Goal: Task Accomplishment & Management: Complete application form

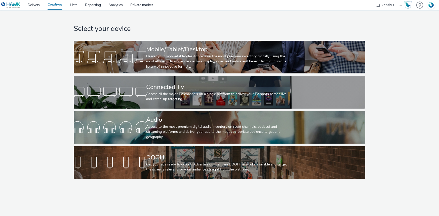
click at [384, 4] on select "ABI Media Ad4Health Adevinta ADITIKS Adops Agence79 AllMatik AMnet FR Amplifi F…" at bounding box center [389, 5] width 30 height 10
select select "d07aba32-d775-4fed-a722-f10c6504dd64"
click at [374, 0] on select "ABI Media Ad4Health Adevinta ADITIKS Adops Agence79 AllMatik AMnet FR Amplifi F…" at bounding box center [389, 5] width 30 height 10
select select "f97d6638-e0a1-4f7a-bf46-55015878e29e"
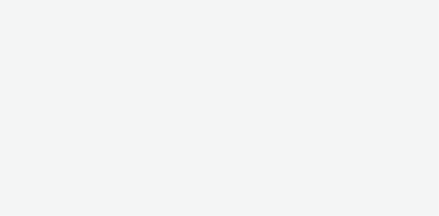
select select "d07aba32-d775-4fed-a722-f10c6504dd64"
select select "f97d6638-e0a1-4f7a-bf46-55015878e29e"
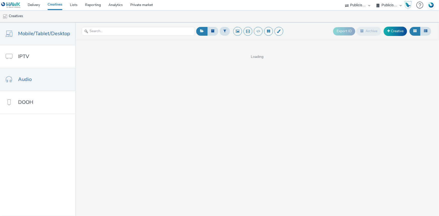
click at [33, 76] on link "Audio" at bounding box center [37, 79] width 75 height 23
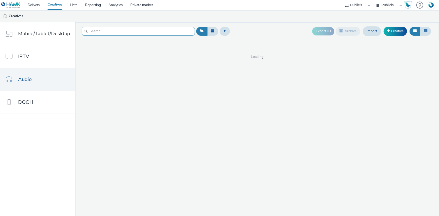
click at [99, 33] on input "text" at bounding box center [138, 31] width 113 height 9
click at [16, 77] on link "Audio" at bounding box center [37, 79] width 75 height 23
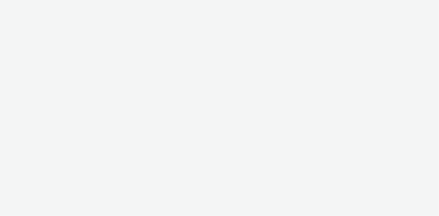
select select "d07aba32-d775-4fed-a722-f10c6504dd64"
select select "f97d6638-e0a1-4f7a-bf46-55015878e29e"
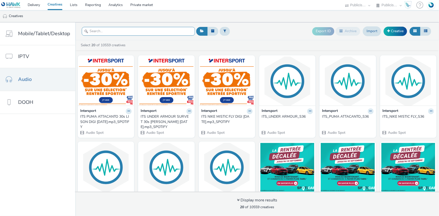
click at [107, 31] on input "text" at bounding box center [138, 31] width 113 height 9
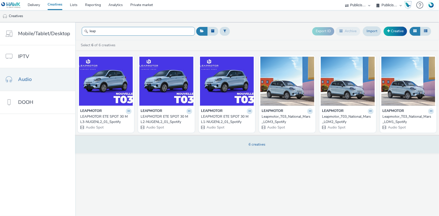
type input "leap"
click at [254, 143] on span "6 creatives" at bounding box center [257, 144] width 17 height 5
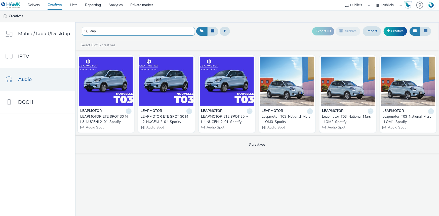
drag, startPoint x: 129, startPoint y: 35, endPoint x: 82, endPoint y: 28, distance: 47.5
click at [82, 28] on input "leap" at bounding box center [138, 31] width 113 height 9
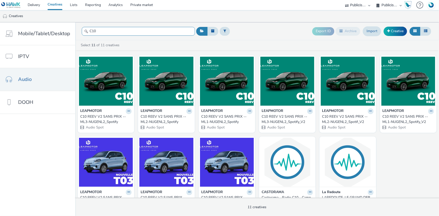
type input "C10"
click at [105, 119] on div "C10 REEV V2 SANS PRIX -- ML3-NUGENL2_Spotify" at bounding box center [104, 119] width 49 height 10
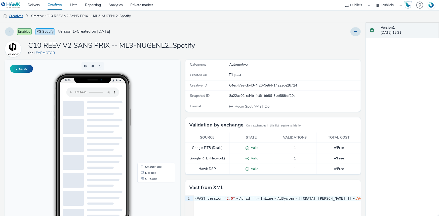
click at [14, 17] on link "Creatives" at bounding box center [13, 16] width 26 height 12
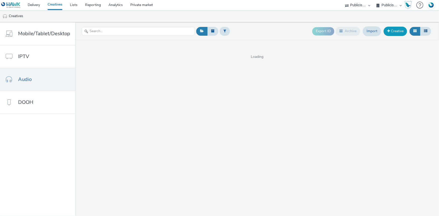
click at [390, 30] on link "Creative" at bounding box center [394, 31] width 23 height 9
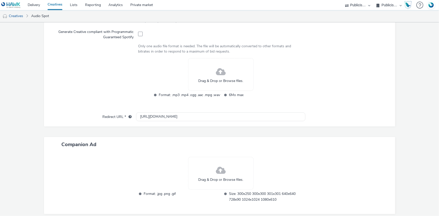
scroll to position [181, 0]
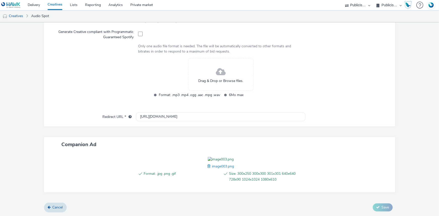
click at [207, 169] on span at bounding box center [209, 166] width 5 height 6
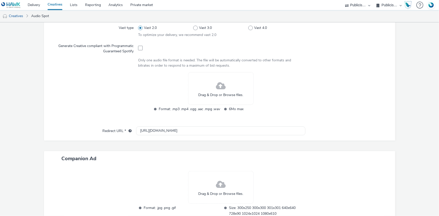
scroll to position [135, 0]
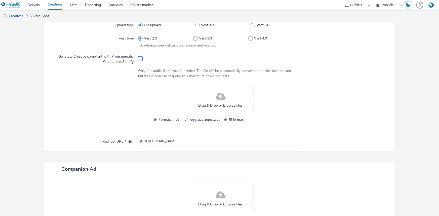
click at [140, 60] on span at bounding box center [140, 58] width 5 height 5
checkbox input "true"
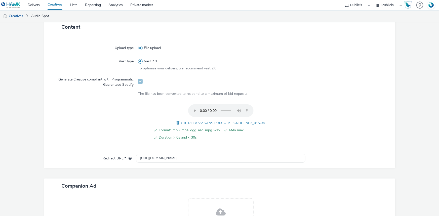
scroll to position [169, 0]
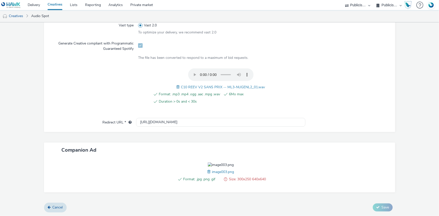
click at [230, 164] on img at bounding box center [221, 164] width 26 height 5
click at [207, 174] on span at bounding box center [209, 172] width 5 height 6
click at [205, 174] on span at bounding box center [207, 172] width 5 height 6
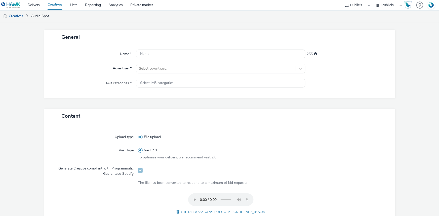
scroll to position [9, 0]
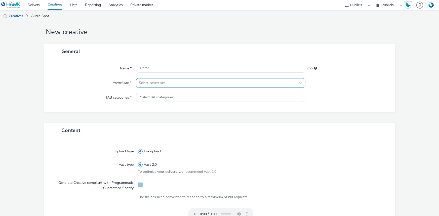
click at [152, 84] on div at bounding box center [216, 83] width 154 height 6
type input "leap"
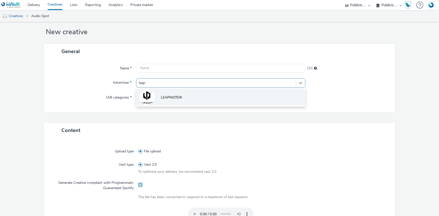
click at [172, 94] on li "LEAPMOTOR" at bounding box center [220, 97] width 169 height 17
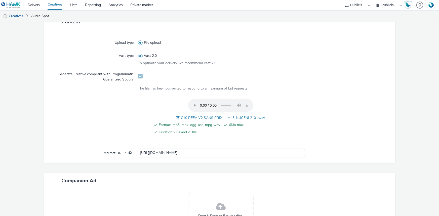
scroll to position [123, 0]
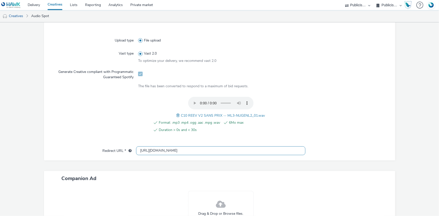
click at [159, 151] on input "[URL][DOMAIN_NAME]" at bounding box center [220, 150] width 169 height 9
paste input "s://www.leapmotor.net/fr/c10"
type input "https://www.leapmotor.net/fr/c10"
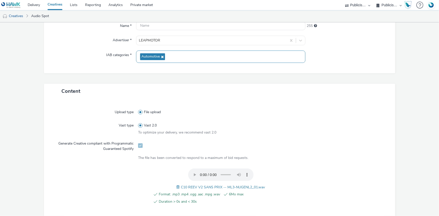
scroll to position [137, 0]
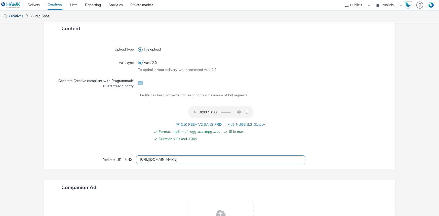
click at [178, 159] on input "https://www.leapmotor.net/fr/c10" at bounding box center [220, 159] width 169 height 9
paste input "https://www.leapmotor.net/fr/c10"
type input "https://www.leapmotor.net/fr/c10"
click at [321, 132] on div at bounding box center [344, 126] width 83 height 41
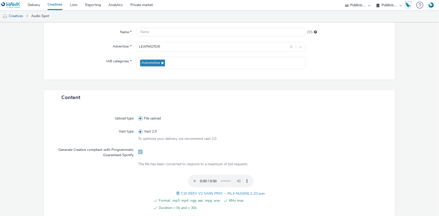
scroll to position [0, 0]
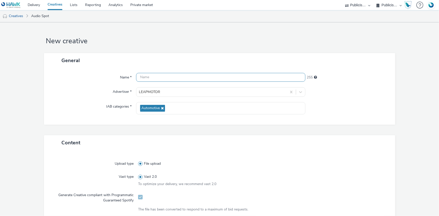
click at [163, 78] on input "text" at bounding box center [220, 77] width 169 height 9
paste input "_SPOTIFY"
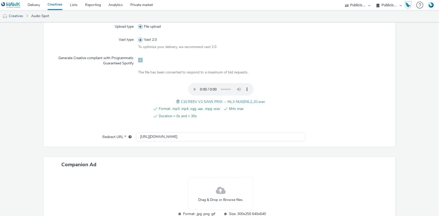
scroll to position [172, 0]
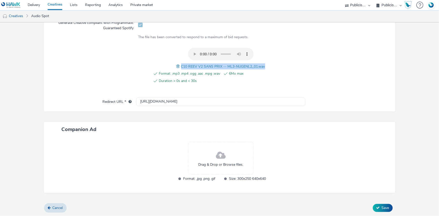
drag, startPoint x: 179, startPoint y: 65, endPoint x: 264, endPoint y: 65, distance: 84.7
click at [264, 65] on div "Format: .mp3 .mp4 .ogg .aac .mpg .wav 6Mo max Duration > 0s and < 30s C10 REEV …" at bounding box center [220, 68] width 165 height 41
copy span "C10 REEV V2 SANS PRIX -- ML3-NUGENL2_01.wav"
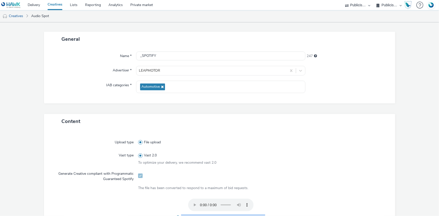
scroll to position [12, 0]
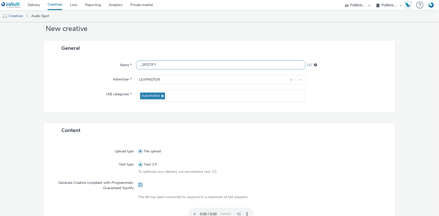
click at [138, 64] on input "_SPOTIFY" at bounding box center [220, 65] width 169 height 9
paste input "C10 REEV V2 SANS PRIX -- ML3-NUGENL2_01.wav"
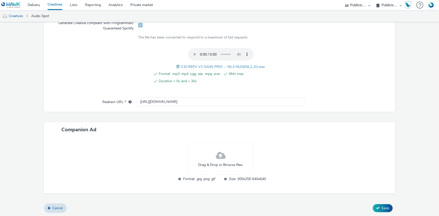
scroll to position [172, 0]
type input "C10 REEV V2 SANS PRIX -- ML3-NUGENL2_01.wav_SPOTIFY"
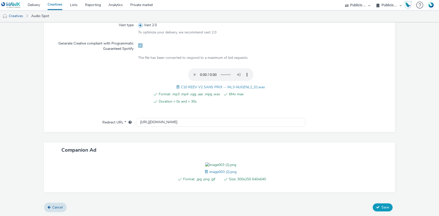
click at [378, 211] on button "Save" at bounding box center [383, 207] width 20 height 8
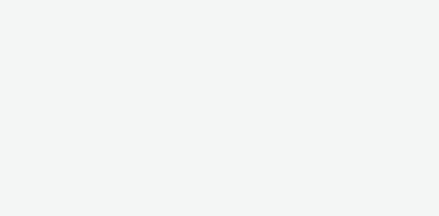
select select "d07aba32-d775-4fed-a722-f10c6504dd64"
select select "f97d6638-e0a1-4f7a-bf46-55015878e29e"
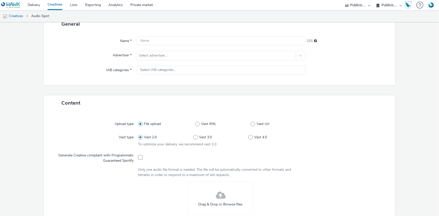
scroll to position [91, 0]
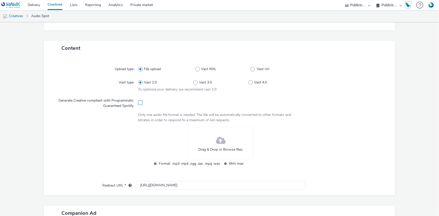
click at [141, 103] on span at bounding box center [140, 102] width 5 height 5
checkbox input "true"
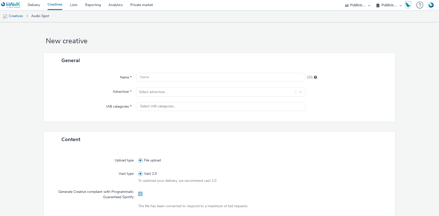
scroll to position [0, 0]
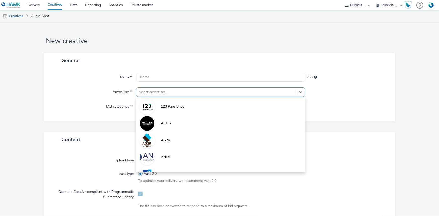
click at [153, 96] on div "Select advertiser..." at bounding box center [215, 92] width 159 height 8
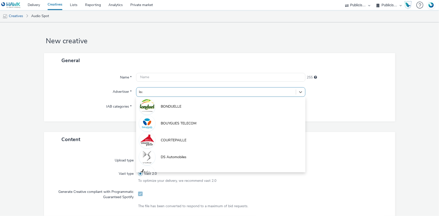
type input "leap"
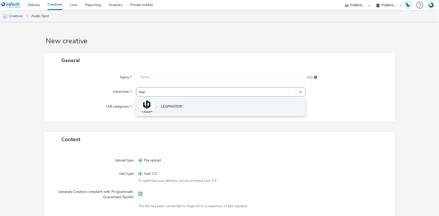
click at [175, 106] on span "LEAPMOTOR" at bounding box center [171, 106] width 21 height 5
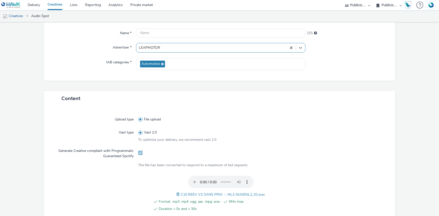
scroll to position [114, 0]
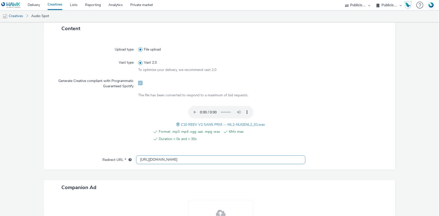
click at [161, 157] on input "[URL][DOMAIN_NAME]" at bounding box center [220, 159] width 169 height 9
paste input "s://www.leapmotor.net/fr/c10"
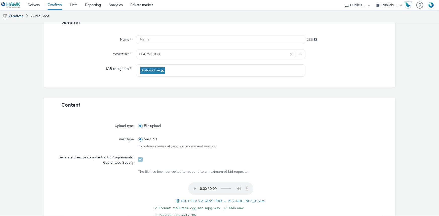
scroll to position [137, 0]
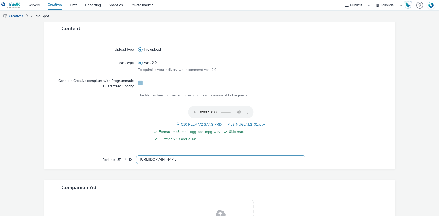
click at [171, 160] on input "https://www.leapmotor.net/fr/c10" at bounding box center [220, 159] width 169 height 9
click at [206, 155] on input "https://www.leapmotor.net/fr/c10" at bounding box center [220, 159] width 169 height 9
type input "https://www.leapmotor.net/fr/c10"
click at [399, 99] on form "New creative General Name * 255 Advertiser * LEAPMOTOR IAB categories * Automot…" at bounding box center [219, 91] width 439 height 366
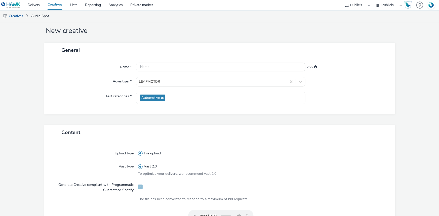
scroll to position [0, 0]
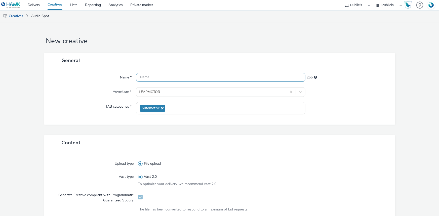
click at [148, 78] on input "text" at bounding box center [220, 77] width 169 height 9
paste input "_SPOTIFY"
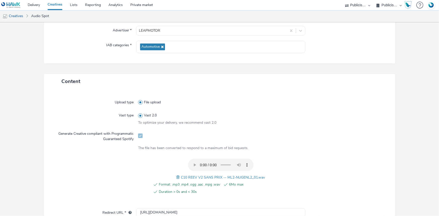
scroll to position [91, 0]
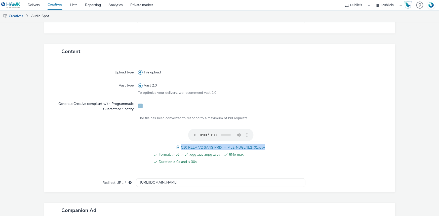
drag, startPoint x: 179, startPoint y: 144, endPoint x: 268, endPoint y: 141, distance: 89.1
click at [268, 141] on div "Format: .mp3 .mp4 .ogg .aac .mpg .wav 6Mo max Duration > 0s and < 30s C10 REEV …" at bounding box center [220, 149] width 165 height 41
copy span "C10 REEV V2 SANS PRIX -- ML2-NUGENL2_01.wav"
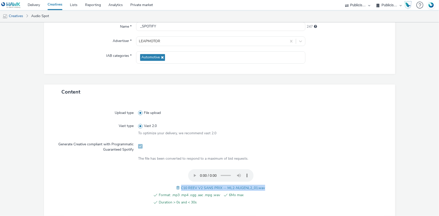
scroll to position [0, 0]
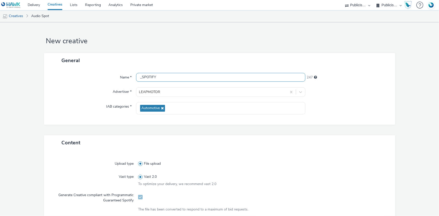
click at [139, 76] on input "_SPOTIFY" at bounding box center [220, 77] width 169 height 9
paste input "C10 REEV V2 SANS PRIX -- ML2-NUGENL2_01.wav"
type input "C10 REEV V2 SANS PRIX -- ML2-NUGENL2_01.wav_SPOTIFY"
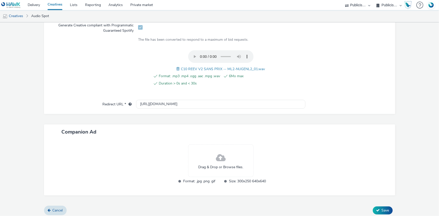
scroll to position [172, 0]
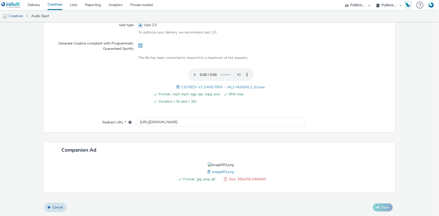
click at [207, 174] on span at bounding box center [209, 172] width 5 height 6
click at [198, 192] on div "Format: .jpg .png .gif Size: 300x250 640x640 image003.png" at bounding box center [219, 174] width 351 height 35
click at [209, 174] on span at bounding box center [209, 172] width 5 height 6
click at [266, 172] on div "Format: .jpg .png .gif Size: 300x250 640x640 image002.png" at bounding box center [220, 174] width 169 height 25
click at [208, 174] on span at bounding box center [209, 172] width 5 height 6
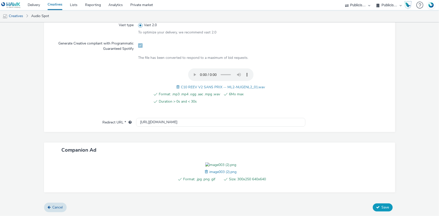
click at [377, 211] on button "Save" at bounding box center [383, 207] width 20 height 8
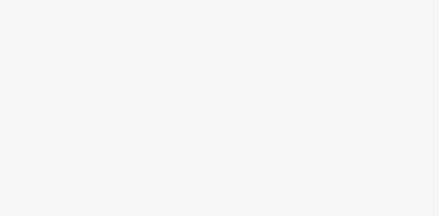
select select "d07aba32-d775-4fed-a722-f10c6504dd64"
select select "f97d6638-e0a1-4f7a-bf46-55015878e29e"
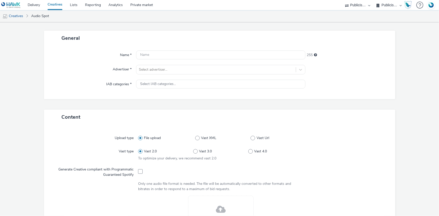
scroll to position [137, 0]
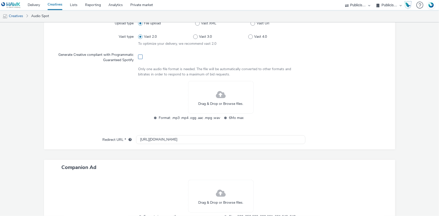
click at [140, 58] on span at bounding box center [140, 57] width 5 height 5
checkbox input "true"
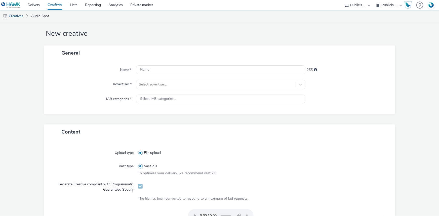
scroll to position [0, 0]
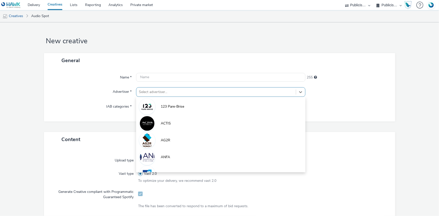
click at [148, 91] on div at bounding box center [216, 92] width 154 height 6
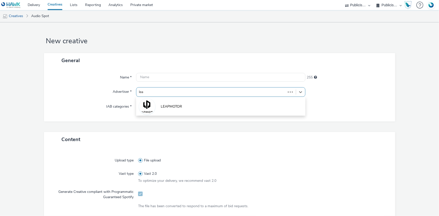
type input "leap"
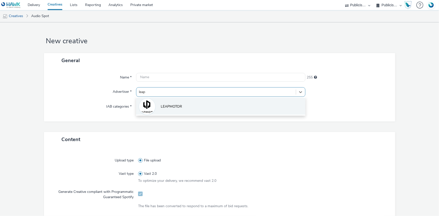
click at [176, 107] on span "LEAPMOTOR" at bounding box center [171, 106] width 21 height 5
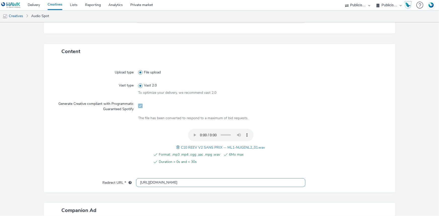
drag, startPoint x: 136, startPoint y: 185, endPoint x: 155, endPoint y: 183, distance: 19.4
click at [155, 183] on input "[URL][DOMAIN_NAME]" at bounding box center [220, 182] width 169 height 9
click at [153, 183] on input "[URL][DOMAIN_NAME]" at bounding box center [220, 182] width 169 height 9
paste input "s://www.leapmotor.net/fr/c10"
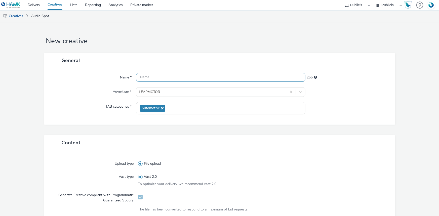
click at [148, 79] on div "General Name * 255 Advertiser * LEAPMOTOR IAB categories * Automotive" at bounding box center [219, 89] width 351 height 72
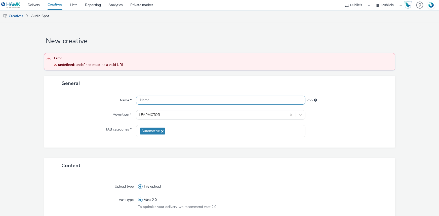
scroll to position [114, 0]
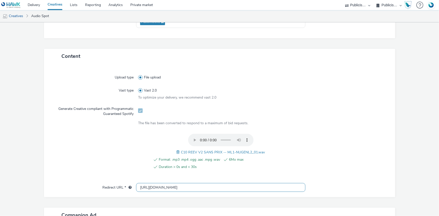
click at [193, 183] on input "https://www.leapmotor.net/fr/c10" at bounding box center [220, 187] width 169 height 9
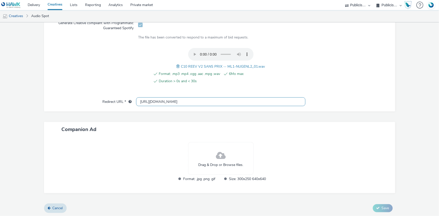
scroll to position [177, 0]
type input "https://www.leapmotor.net/fr/c10"
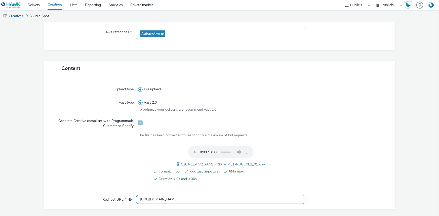
scroll to position [0, 0]
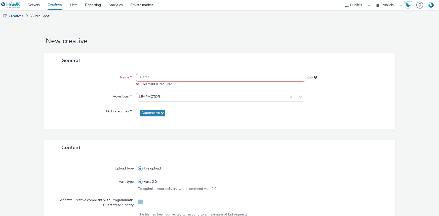
click at [151, 78] on input "text" at bounding box center [220, 77] width 169 height 9
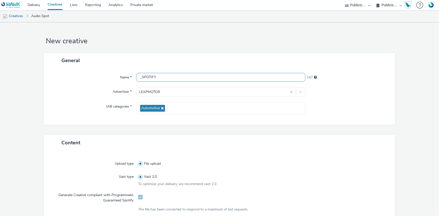
drag, startPoint x: 160, startPoint y: 78, endPoint x: 124, endPoint y: 74, distance: 36.1
click at [124, 74] on div "Name * _SPOTIFY 247" at bounding box center [219, 77] width 341 height 9
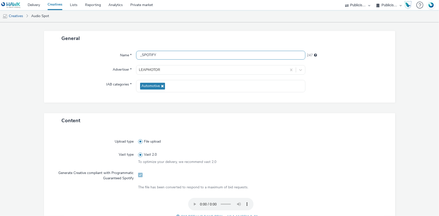
scroll to position [114, 0]
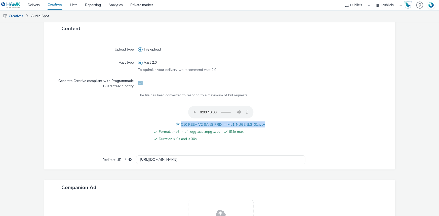
drag, startPoint x: 178, startPoint y: 122, endPoint x: 263, endPoint y: 124, distance: 85.0
click at [263, 124] on div "Format: .mp3 .mp4 .ogg .aac .mpg .wav 6Mo max Duration > 0s and < 30s C10 REEV …" at bounding box center [220, 126] width 165 height 41
copy span "C10 REEV V2 SANS PRIX -- ML1-NUGENL2_01.wav"
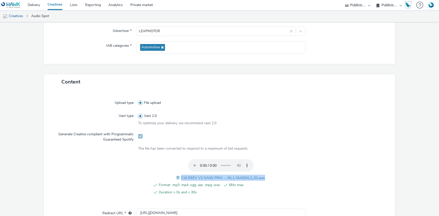
scroll to position [0, 0]
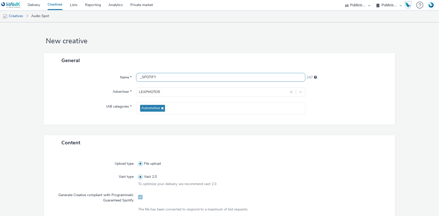
click at [137, 79] on input "_SPOTIFY" at bounding box center [220, 77] width 169 height 9
paste input "C10 REEV V2 SANS PRIX -- ML1-NUGENL2_01.wav"
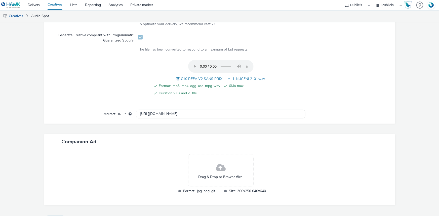
scroll to position [172, 0]
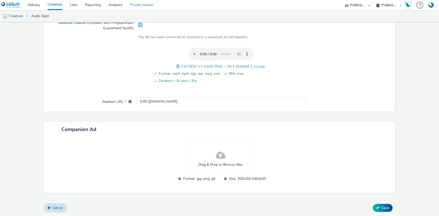
type input "C10 REEV V2 SANS PRIX -- ML1-NUGENL2_01.wav_SPOTIFY"
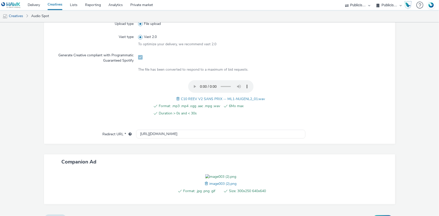
scroll to position [180, 0]
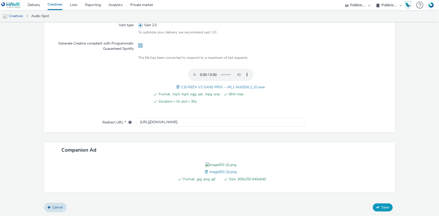
click at [378, 204] on button "Save" at bounding box center [383, 207] width 20 height 8
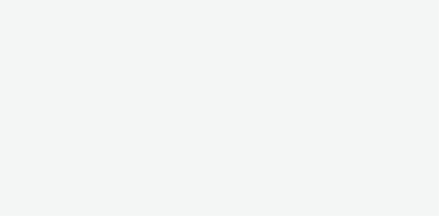
select select "d07aba32-d775-4fed-a722-f10c6504dd64"
select select "f97d6638-e0a1-4f7a-bf46-55015878e29e"
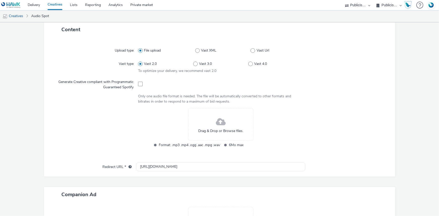
scroll to position [114, 0]
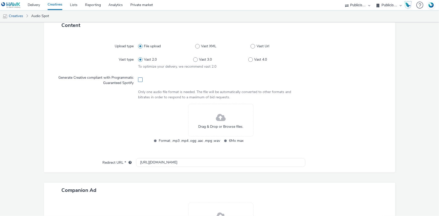
click at [138, 80] on span at bounding box center [140, 79] width 5 height 5
checkbox input "true"
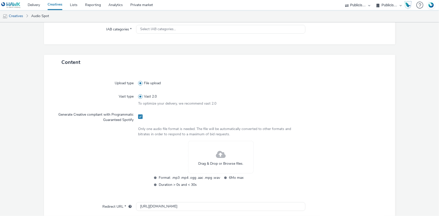
scroll to position [0, 0]
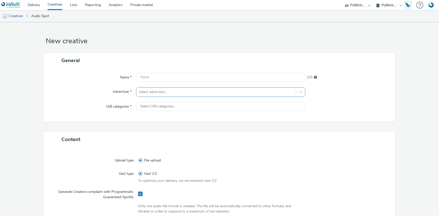
click at [150, 93] on div at bounding box center [216, 92] width 154 height 6
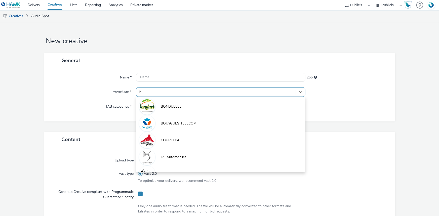
type input "lea"
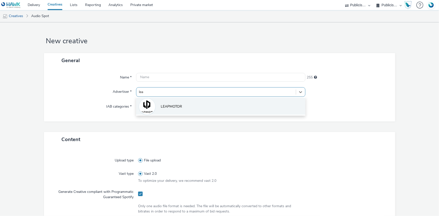
click at [171, 113] on li "LEAPMOTOR" at bounding box center [220, 106] width 169 height 17
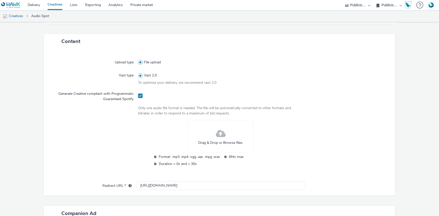
scroll to position [114, 0]
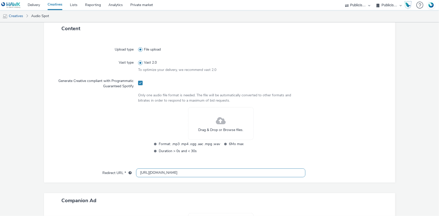
click at [158, 172] on input "[URL][DOMAIN_NAME]" at bounding box center [220, 172] width 169 height 9
click at [143, 173] on input "[URL][DOMAIN_NAME]" at bounding box center [220, 172] width 169 height 9
paste input "s://[DOMAIN_NAME][URL]"
type input "[URL][DOMAIN_NAME]"
click at [416, 115] on form "New creative General Name * 255 Advertiser * LEAPMOTOR IAB categories * Automot…" at bounding box center [219, 97] width 439 height 379
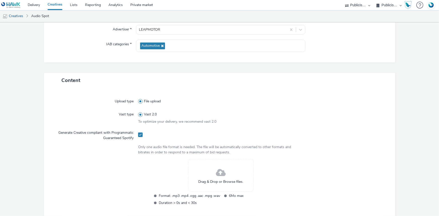
scroll to position [0, 0]
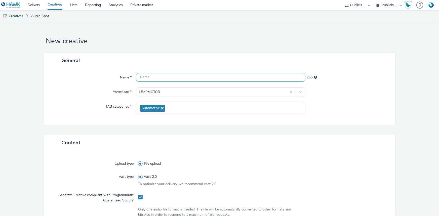
click at [157, 74] on input "text" at bounding box center [220, 77] width 169 height 9
paste input "_SPOTIFY"
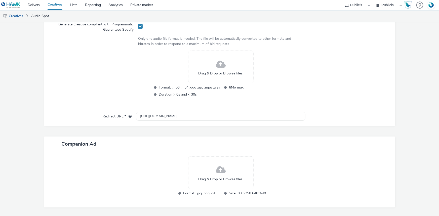
scroll to position [163, 0]
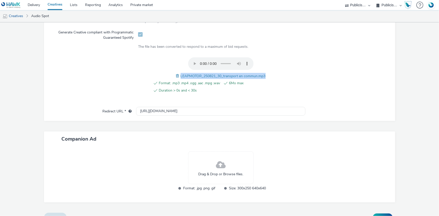
drag, startPoint x: 177, startPoint y: 75, endPoint x: 267, endPoint y: 74, distance: 90.0
click at [267, 74] on div "Format: .mp3 .mp4 .ogg .aac .mpg .wav 6Mo max Duration > 0s and < 30s LEAPMOTOR…" at bounding box center [220, 77] width 165 height 41
copy span "LEAPMOTOR_250821_30_transport en commun.mp3"
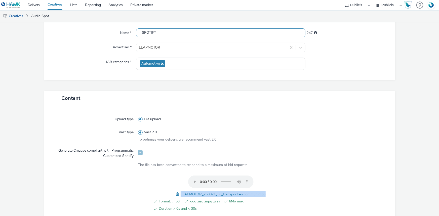
scroll to position [25, 0]
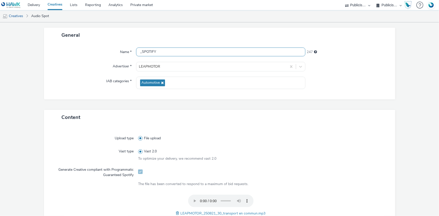
click at [140, 53] on input "_SPOTIFY" at bounding box center [220, 52] width 169 height 9
paste input "LEAPMOTOR_250821_30_transport en commun.mp3"
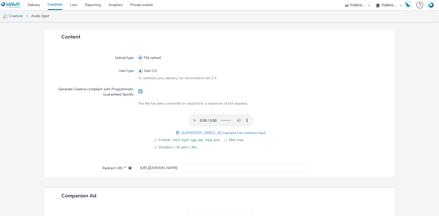
scroll to position [172, 0]
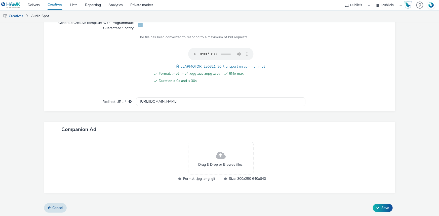
type input "LEAPMOTOR_250821_30_transport en commun.mp3_SPOTIFY"
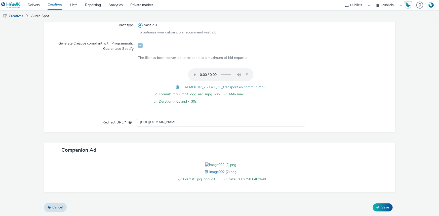
scroll to position [180, 0]
click at [388, 206] on button "Save" at bounding box center [383, 207] width 20 height 8
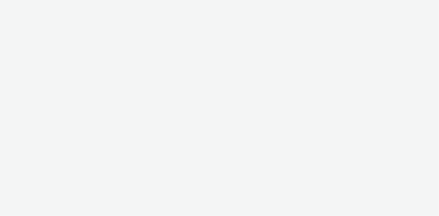
select select "d07aba32-d775-4fed-a722-f10c6504dd64"
select select "f97d6638-e0a1-4f7a-bf46-55015878e29e"
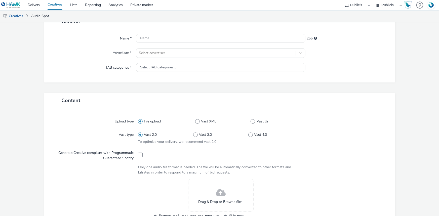
scroll to position [137, 0]
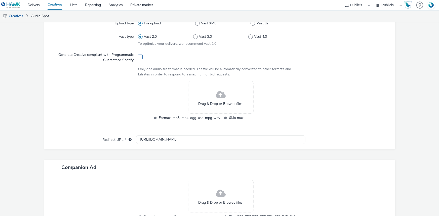
click at [138, 55] on span at bounding box center [140, 57] width 5 height 5
checkbox input "true"
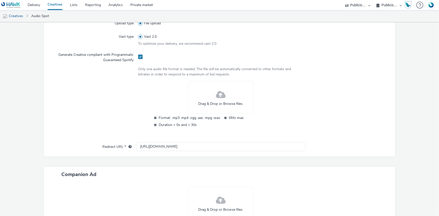
scroll to position [0, 0]
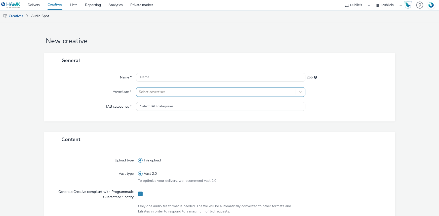
click at [164, 93] on div at bounding box center [216, 92] width 154 height 6
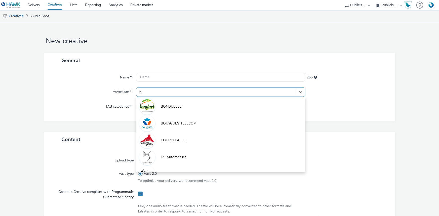
type input "lea"
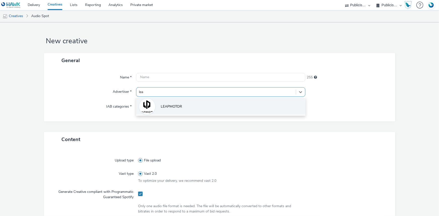
click at [172, 108] on span "LEAPMOTOR" at bounding box center [171, 106] width 21 height 5
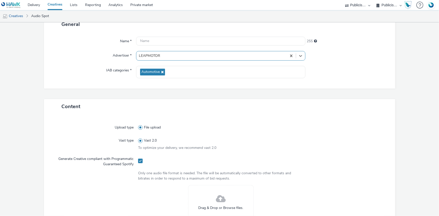
scroll to position [160, 0]
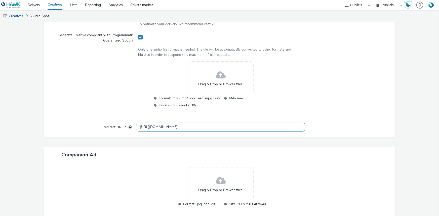
click at [166, 126] on input "[URL][DOMAIN_NAME]" at bounding box center [220, 127] width 169 height 9
paste input "s://[DOMAIN_NAME][URL]"
type input "[URL][DOMAIN_NAME]"
click at [397, 110] on form "New creative General Name * 255 Advertiser * LEAPMOTOR IAB categories * Automot…" at bounding box center [219, 51] width 439 height 379
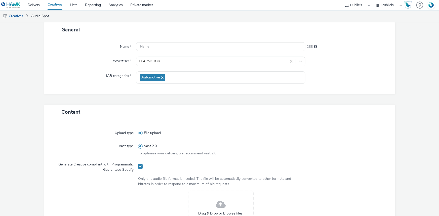
scroll to position [23, 0]
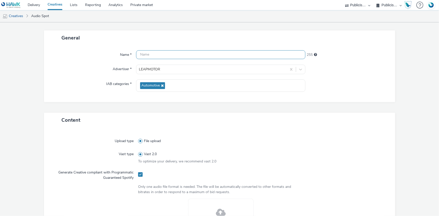
click at [166, 53] on input "text" at bounding box center [220, 54] width 169 height 9
paste input "[URL][DOMAIN_NAME]"
type input "[URL][DOMAIN_NAME]"
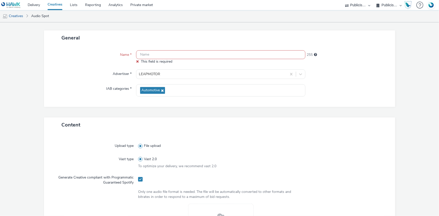
click at [167, 54] on input "text" at bounding box center [220, 54] width 169 height 9
paste input "_SPOTIFY"
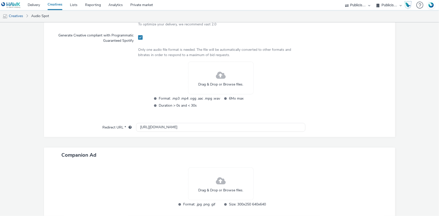
scroll to position [160, 0]
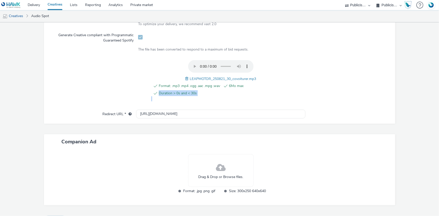
drag, startPoint x: 188, startPoint y: 78, endPoint x: 269, endPoint y: 77, distance: 81.5
click at [272, 77] on div "Format: .mp3 .mp4 .ogg .aac .mpg .wav 6Mo max Duration > 0s and < 30s LEAPMOTOR…" at bounding box center [220, 80] width 165 height 41
click at [254, 78] on span "LEAPMOTOR_250821_30_covoiturer.mp3" at bounding box center [223, 78] width 66 height 5
drag, startPoint x: 256, startPoint y: 78, endPoint x: 184, endPoint y: 78, distance: 72.9
click at [184, 78] on div "Format: .mp3 .mp4 .ogg .aac .mpg .wav 6Mo max Duration > 0s and < 30s LEAPMOTOR…" at bounding box center [220, 80] width 165 height 41
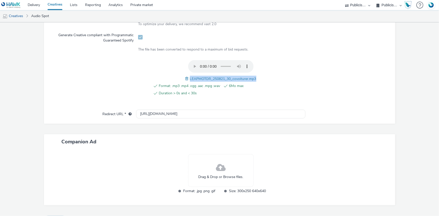
copy span "LEAPMOTOR_250821_30_covoiturer.mp3"
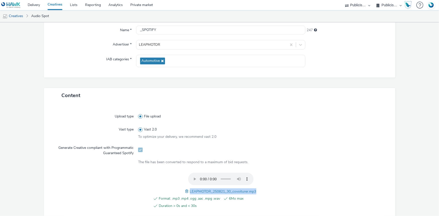
scroll to position [46, 0]
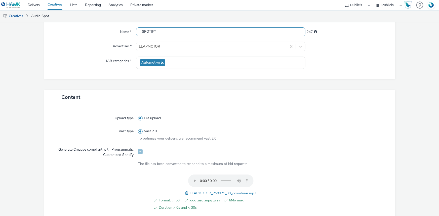
click at [138, 34] on input "_SPOTIFY" at bounding box center [220, 31] width 169 height 9
paste input "LEAPMOTOR_250821_30_covoiturer.mp3"
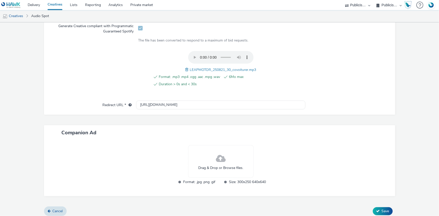
scroll to position [172, 0]
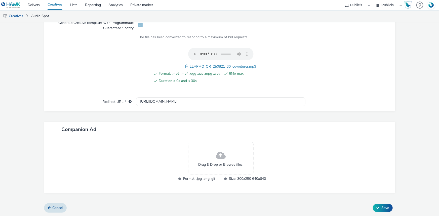
type input "LEAPMOTOR_250821_30_covoiturer.mp3_SPOTIFY"
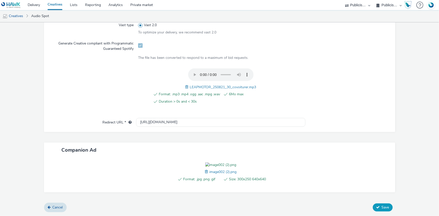
click at [385, 210] on span "Save" at bounding box center [385, 207] width 8 height 5
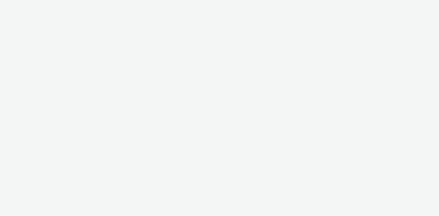
select select "d07aba32-d775-4fed-a722-f10c6504dd64"
select select "f97d6638-e0a1-4f7a-bf46-55015878e29e"
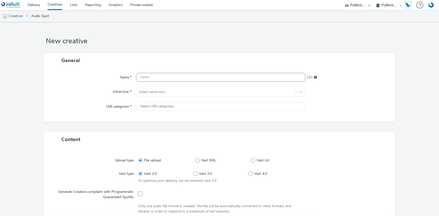
click at [142, 75] on input "text" at bounding box center [220, 77] width 169 height 9
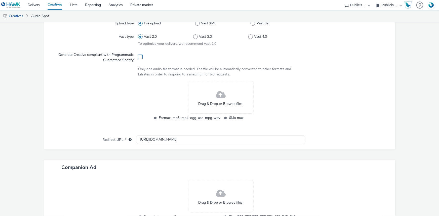
click at [138, 58] on span at bounding box center [140, 57] width 5 height 5
checkbox input "true"
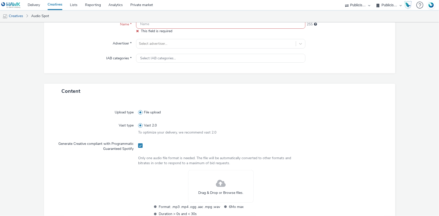
scroll to position [50, 0]
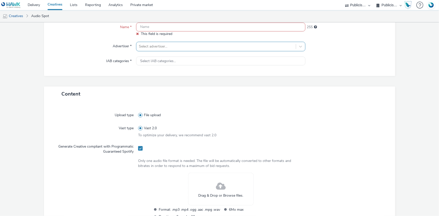
click at [161, 49] on div at bounding box center [216, 46] width 154 height 6
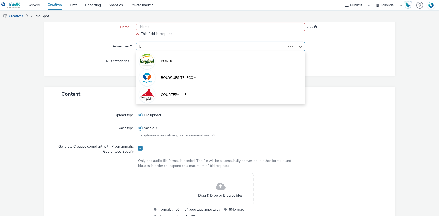
type input "lea"
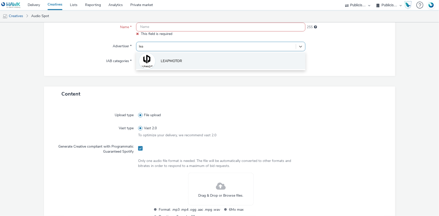
click at [174, 60] on span "LEAPMOTOR" at bounding box center [171, 61] width 21 height 5
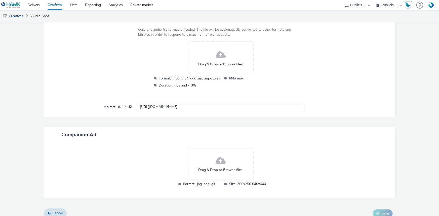
scroll to position [188, 0]
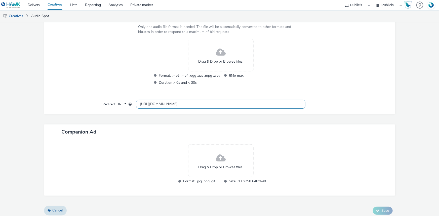
click at [149, 103] on input "[URL][DOMAIN_NAME]" at bounding box center [220, 104] width 169 height 9
paste input "s://[DOMAIN_NAME][URL]"
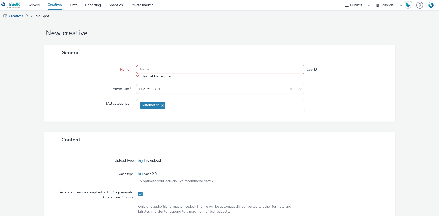
scroll to position [5, 0]
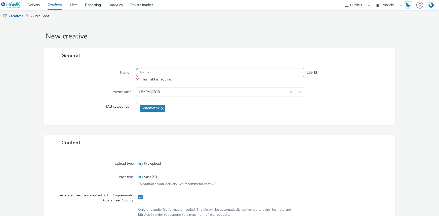
type input "[URL][DOMAIN_NAME]"
click at [249, 114] on div "Name * This field is required 255 Advertiser * LEAPMOTOR IAB categories * Autom…" at bounding box center [219, 94] width 351 height 62
click at [251, 124] on div "Name * This field is required 255 Advertiser * LEAPMOTOR IAB categories * Autom…" at bounding box center [219, 94] width 351 height 62
click at [206, 127] on div "General Name * This field is required 255 Advertiser * LEAPMOTOR IAB categories…" at bounding box center [219, 91] width 351 height 87
click at [283, 55] on div "General" at bounding box center [219, 55] width 351 height 15
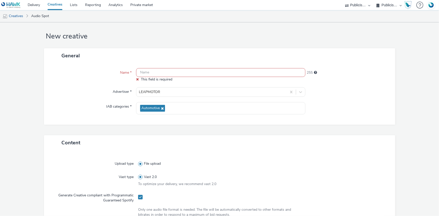
click at [314, 57] on div "General" at bounding box center [219, 55] width 351 height 15
click at [188, 71] on input "text" at bounding box center [220, 72] width 169 height 9
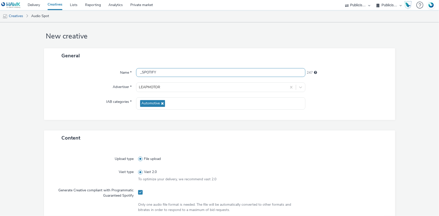
click at [153, 72] on input "_SPOTIFY" at bounding box center [220, 72] width 169 height 9
drag, startPoint x: 160, startPoint y: 72, endPoint x: 132, endPoint y: 72, distance: 27.4
click at [132, 72] on div "Name * _SPOTIFY 247" at bounding box center [219, 72] width 341 height 9
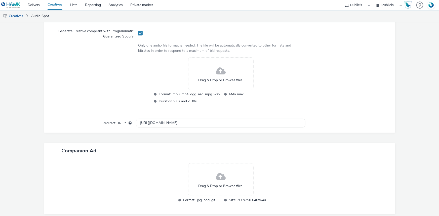
scroll to position [165, 0]
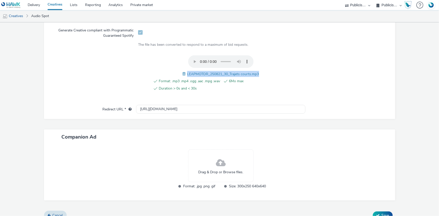
drag, startPoint x: 185, startPoint y: 73, endPoint x: 260, endPoint y: 70, distance: 74.7
click at [260, 70] on div "Format: .mp3 .mp4 .ogg .aac .mpg .wav 6Mo max Duration > 0s and < 30s LEAPMOTOR…" at bounding box center [220, 75] width 165 height 41
copy span "LEAPMOTOR_250821_30_Trajets courts.mp3"
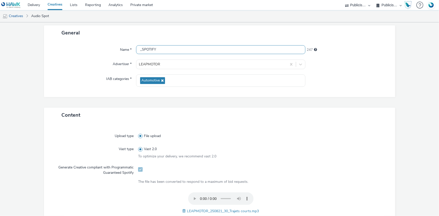
click at [137, 49] on input "_SPOTIFY" at bounding box center [220, 49] width 169 height 9
paste input "LEAPMOTOR_250821_30_Trajets courts.mp3"
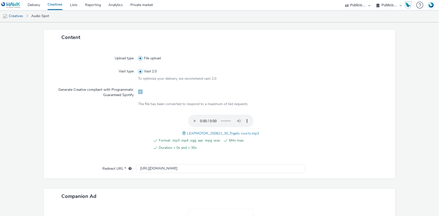
scroll to position [172, 0]
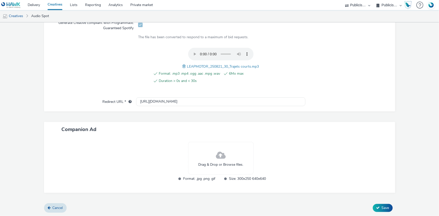
type input "LEAPMOTOR_250821_30_Trajets courts.mp3_SPOTIFY"
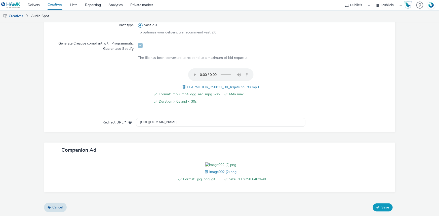
click at [378, 211] on button "Save" at bounding box center [383, 207] width 20 height 8
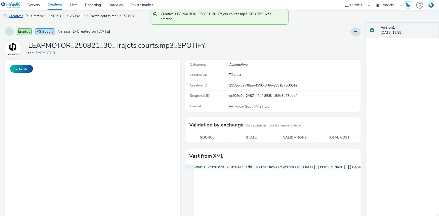
click at [20, 15] on link "Creatives" at bounding box center [13, 16] width 26 height 12
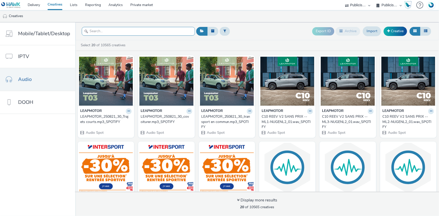
click at [112, 33] on input "text" at bounding box center [138, 31] width 113 height 9
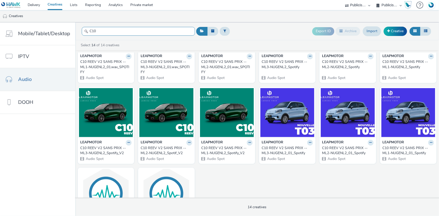
scroll to position [68, 0]
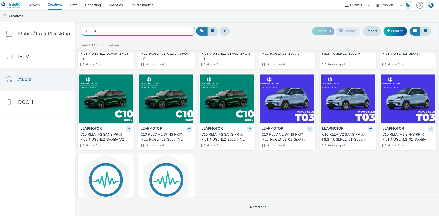
type input "C10"
click at [229, 131] on div "LEAPMOTOR" at bounding box center [226, 129] width 51 height 6
click at [221, 135] on div "C10 REEV V2 SANS PRIX -- ML1-NUGENL2_Spotify_V2" at bounding box center [225, 137] width 49 height 10
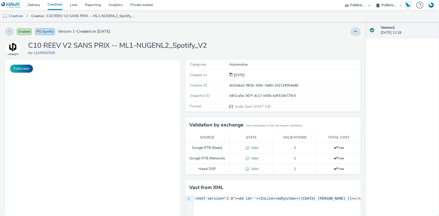
click at [28, 17] on li "Creatives" at bounding box center [14, 16] width 29 height 12
click at [15, 12] on link "Creatives" at bounding box center [13, 16] width 26 height 12
